Goal: Check status: Check status

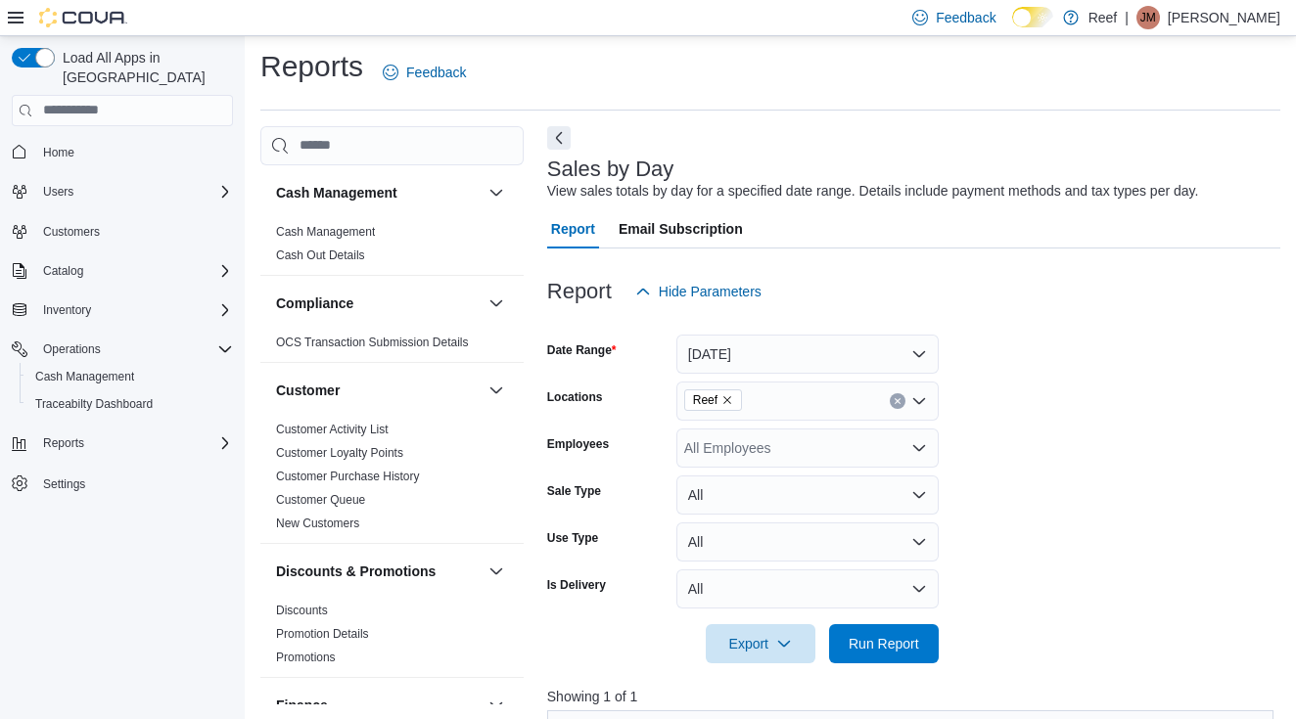
scroll to position [625, 0]
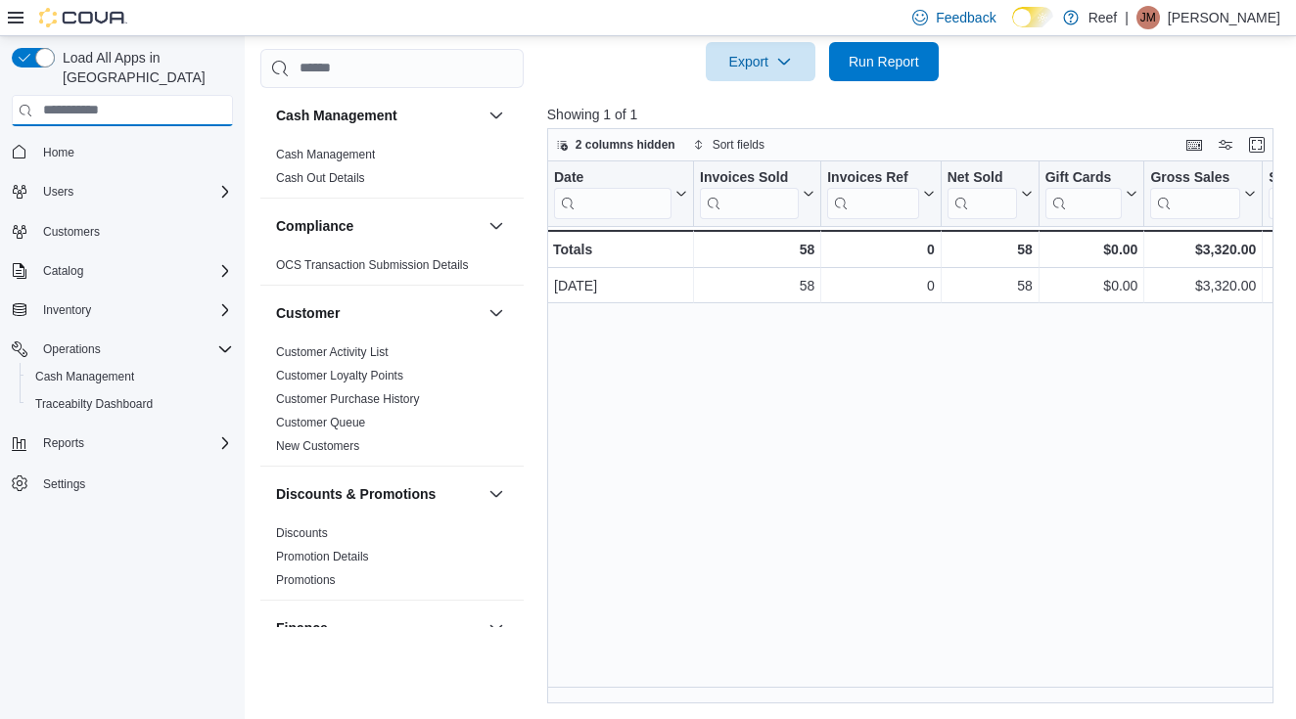
click at [67, 99] on input "search" at bounding box center [122, 110] width 221 height 31
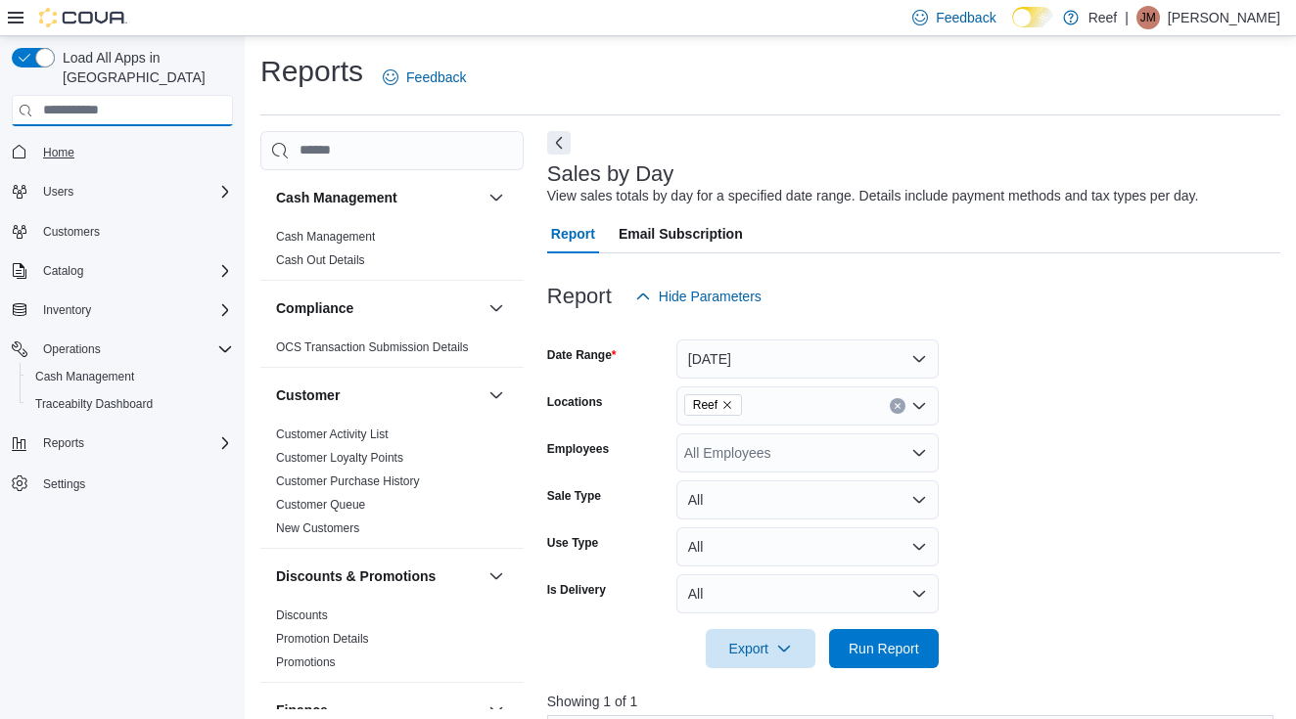
scroll to position [0, 0]
click at [66, 145] on span "Home" at bounding box center [58, 153] width 31 height 16
